Goal: Use online tool/utility: Utilize a website feature to perform a specific function

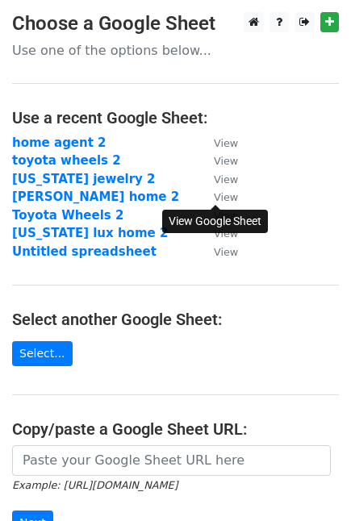
click at [223, 198] on small "View" at bounding box center [226, 197] width 24 height 12
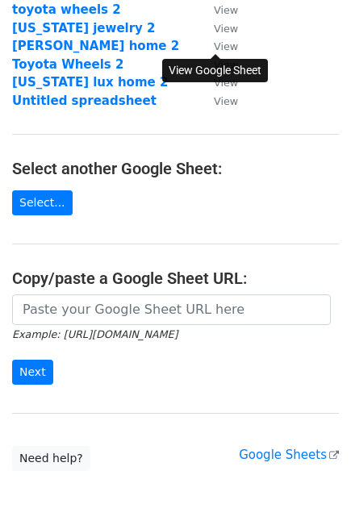
scroll to position [156, 0]
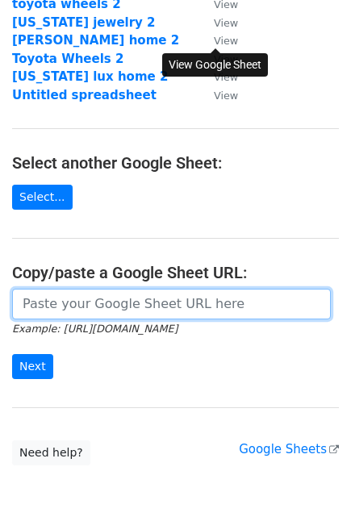
click at [201, 299] on input "url" at bounding box center [171, 304] width 318 height 31
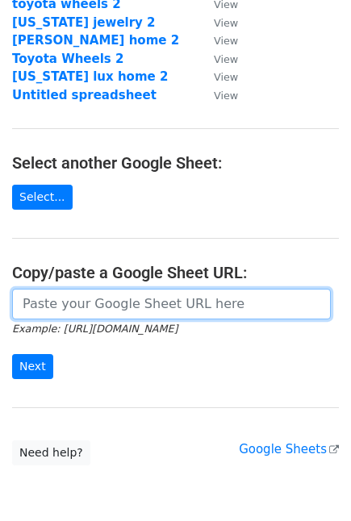
paste input "https://docs.google.com/spreadsheets/d/1dCeNys1qO9iWT3i3rGCUxClbf65g_oN3TGWsyG2…"
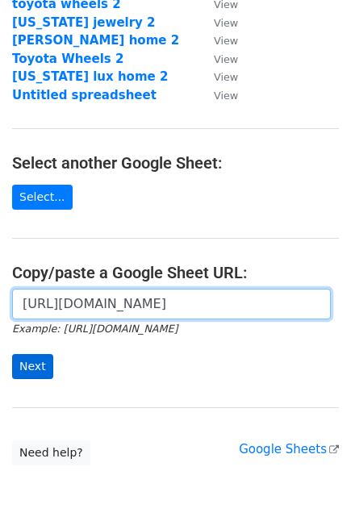
type input "https://docs.google.com/spreadsheets/d/1dCeNys1qO9iWT3i3rGCUxClbf65g_oN3TGWsyG2…"
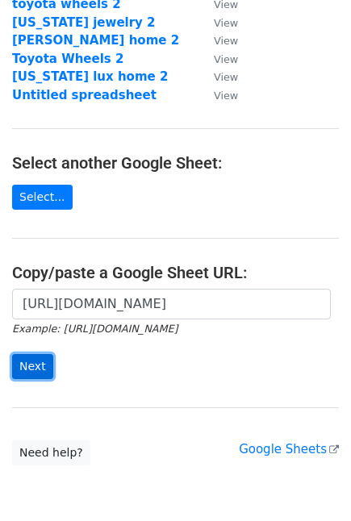
click at [24, 359] on input "Next" at bounding box center [32, 366] width 41 height 25
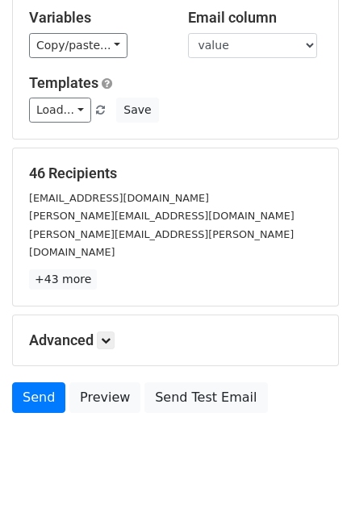
scroll to position [106, 0]
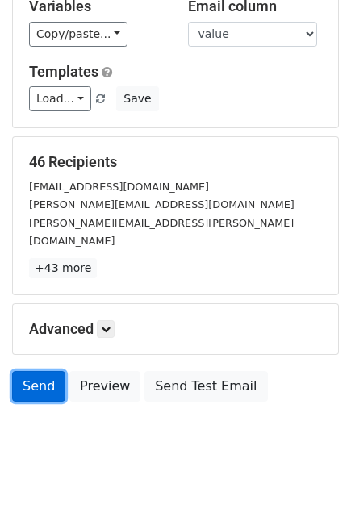
click at [37, 371] on link "Send" at bounding box center [38, 386] width 53 height 31
